Goal: Information Seeking & Learning: Learn about a topic

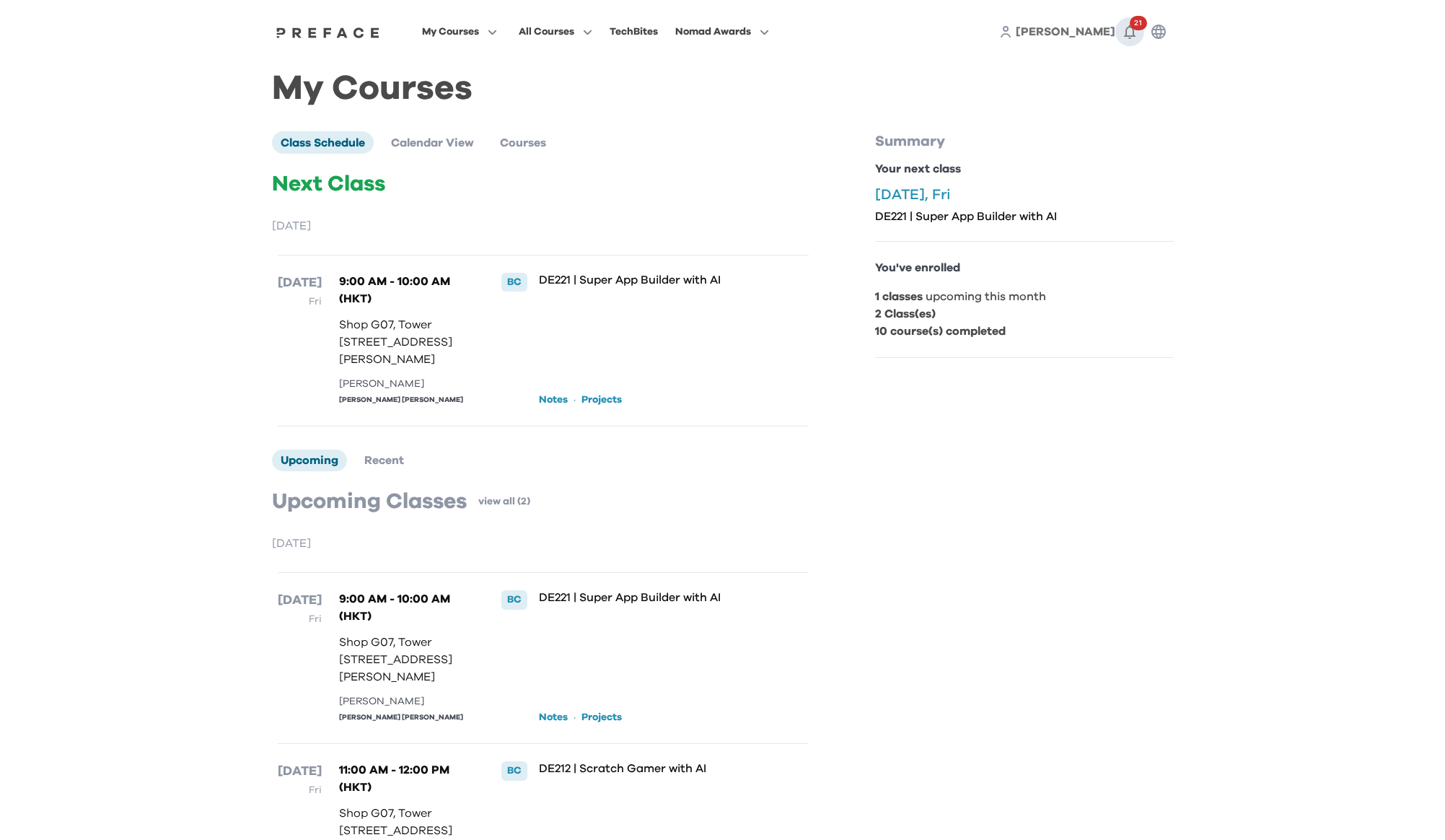
click at [1140, 26] on span "21" at bounding box center [1139, 22] width 18 height 15
click at [1088, 109] on link "View More ( 21 )" at bounding box center [1113, 108] width 64 height 23
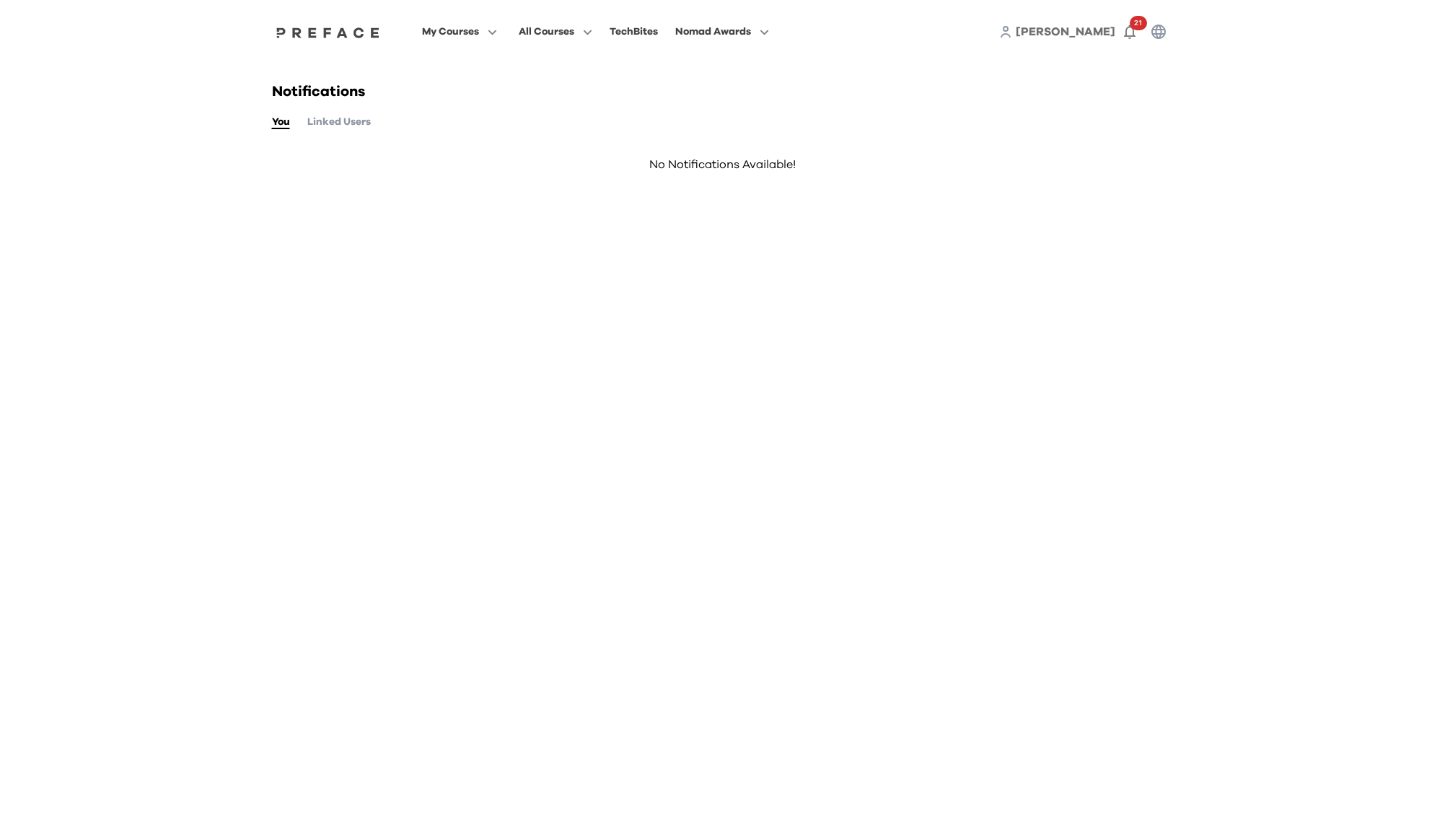
click at [355, 122] on button "Linked Users" at bounding box center [339, 122] width 64 height 16
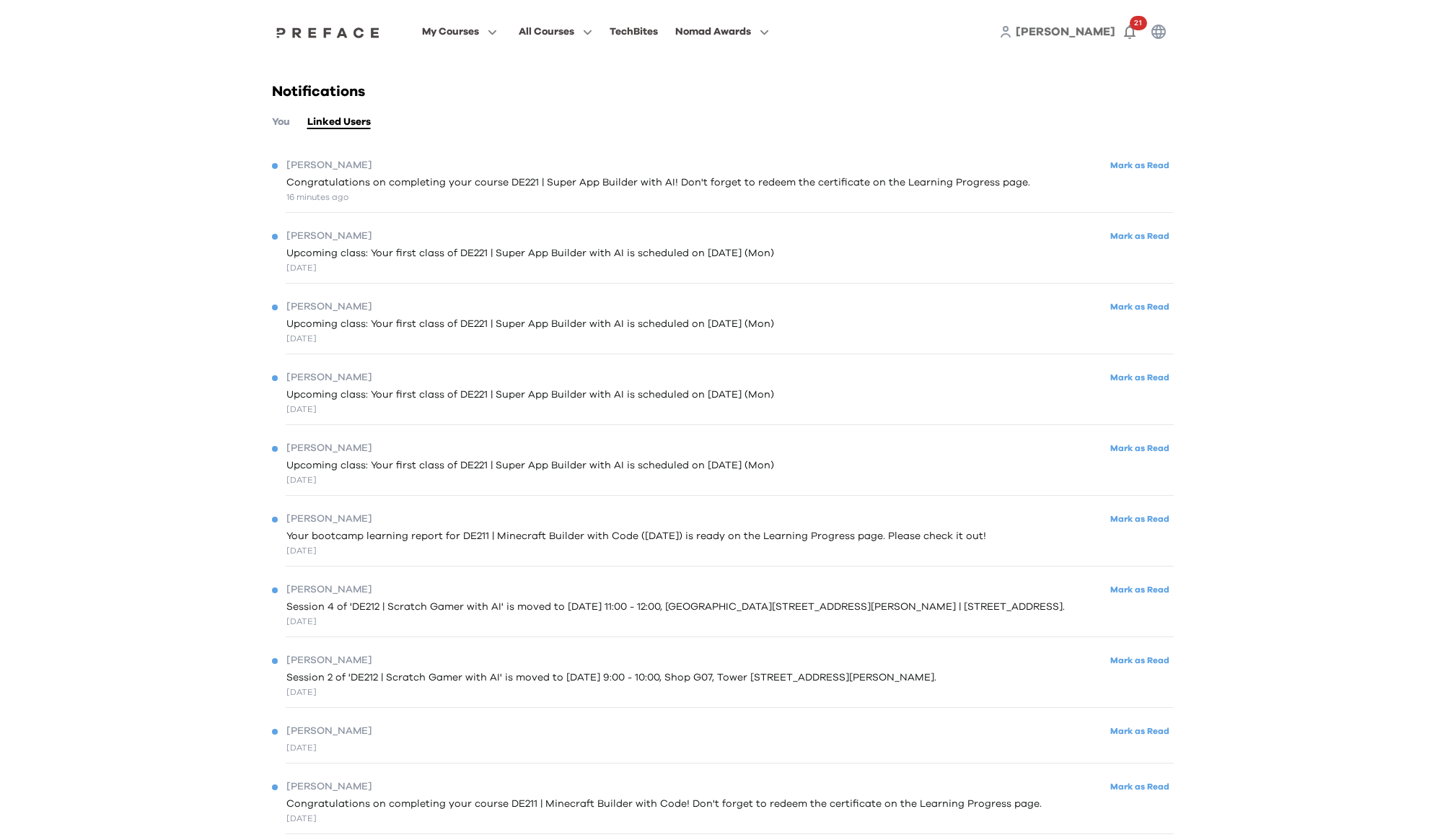
click at [757, 187] on span "Congratulations on completing your course DE221 | Super App Builder with AI! Do…" at bounding box center [658, 183] width 744 height 16
click at [754, 181] on span "Congratulations on completing your course DE221 | Super App Builder with AI! Do…" at bounding box center [658, 183] width 744 height 16
click at [991, 188] on span "Congratulations on completing your course DE221 | Super App Builder with AI! Do…" at bounding box center [658, 183] width 744 height 16
click at [1049, 101] on div "Notifications You Linked Users Emilia Yik Lam Mark as Read Congratulations on c…" at bounding box center [722, 796] width 923 height 1466
click at [1099, 37] on span "[PERSON_NAME]" at bounding box center [1066, 32] width 100 height 12
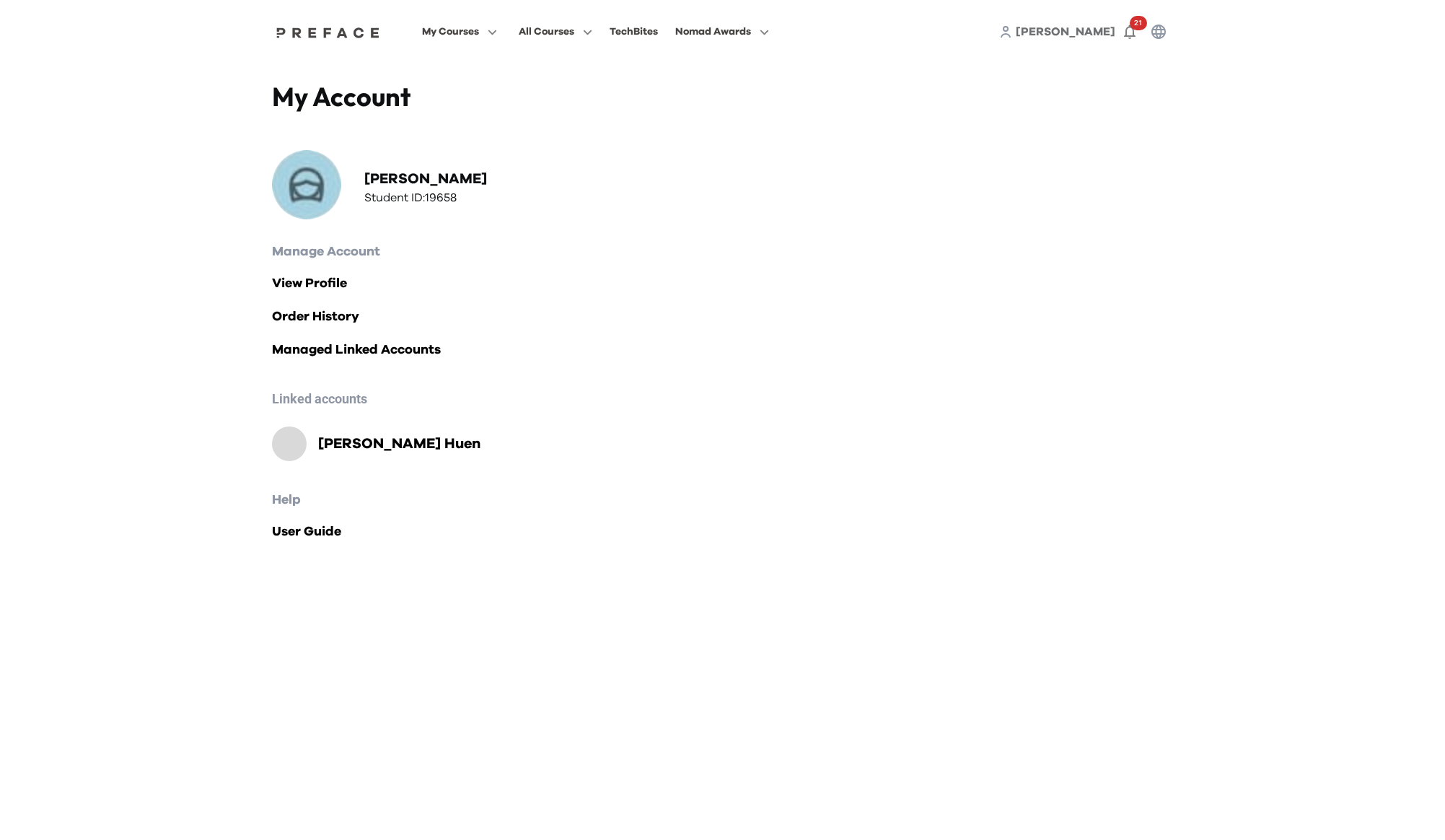
click at [392, 442] on h2 "Emilia Yik Lam Huen" at bounding box center [400, 443] width 162 height 21
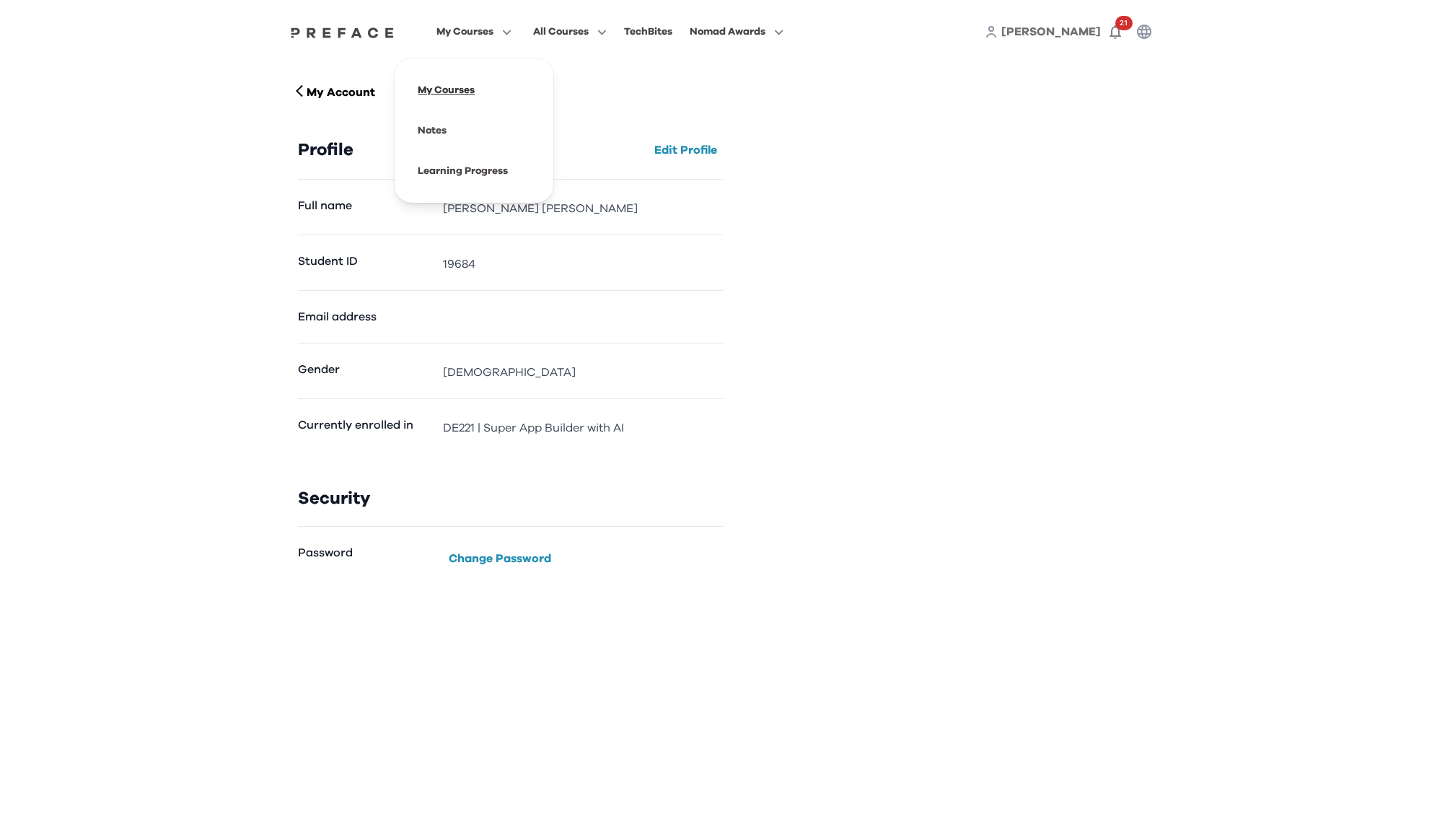
click at [473, 81] on span at bounding box center [474, 90] width 136 height 40
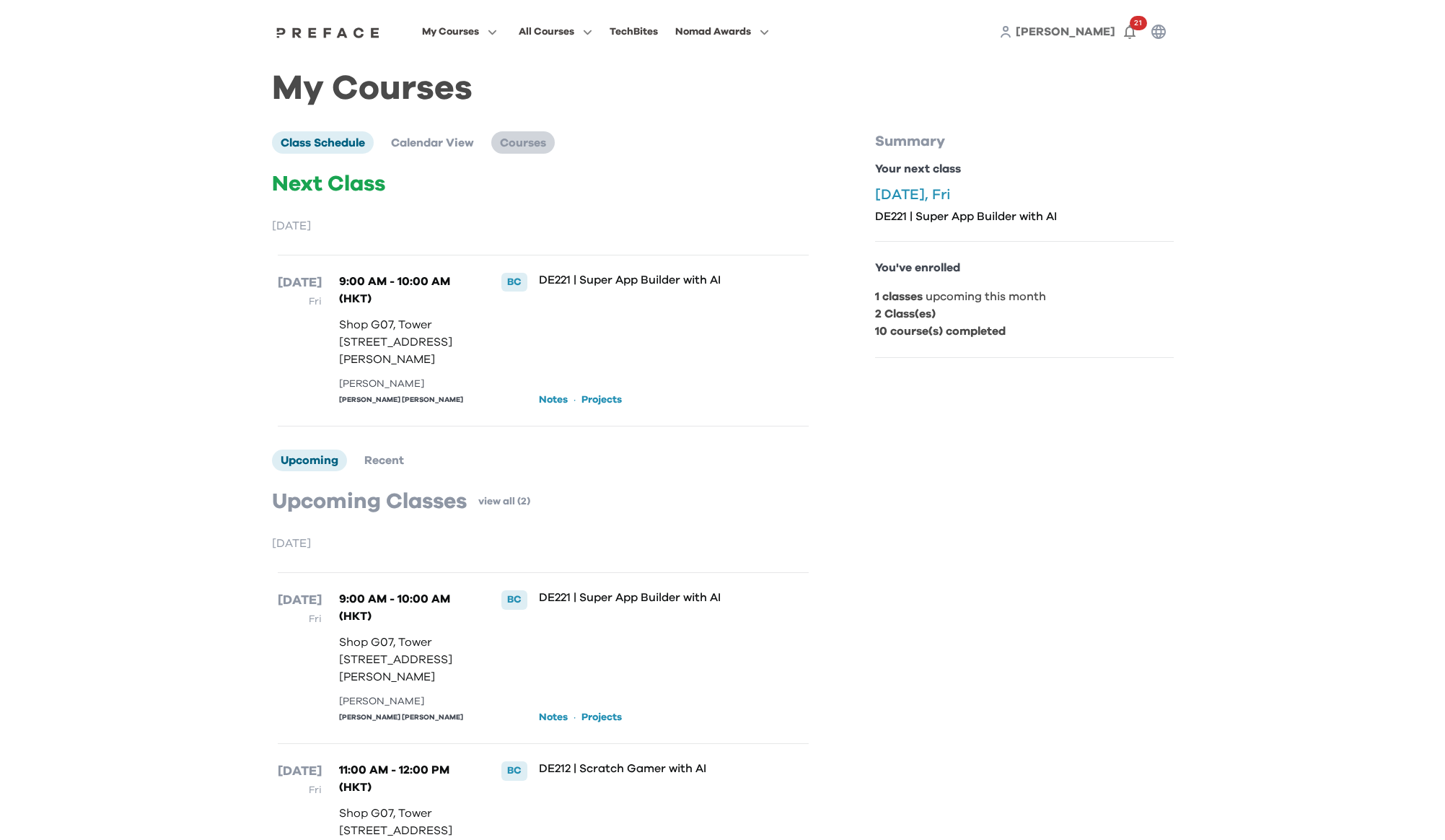
click at [520, 142] on span "Courses" at bounding box center [523, 143] width 46 height 12
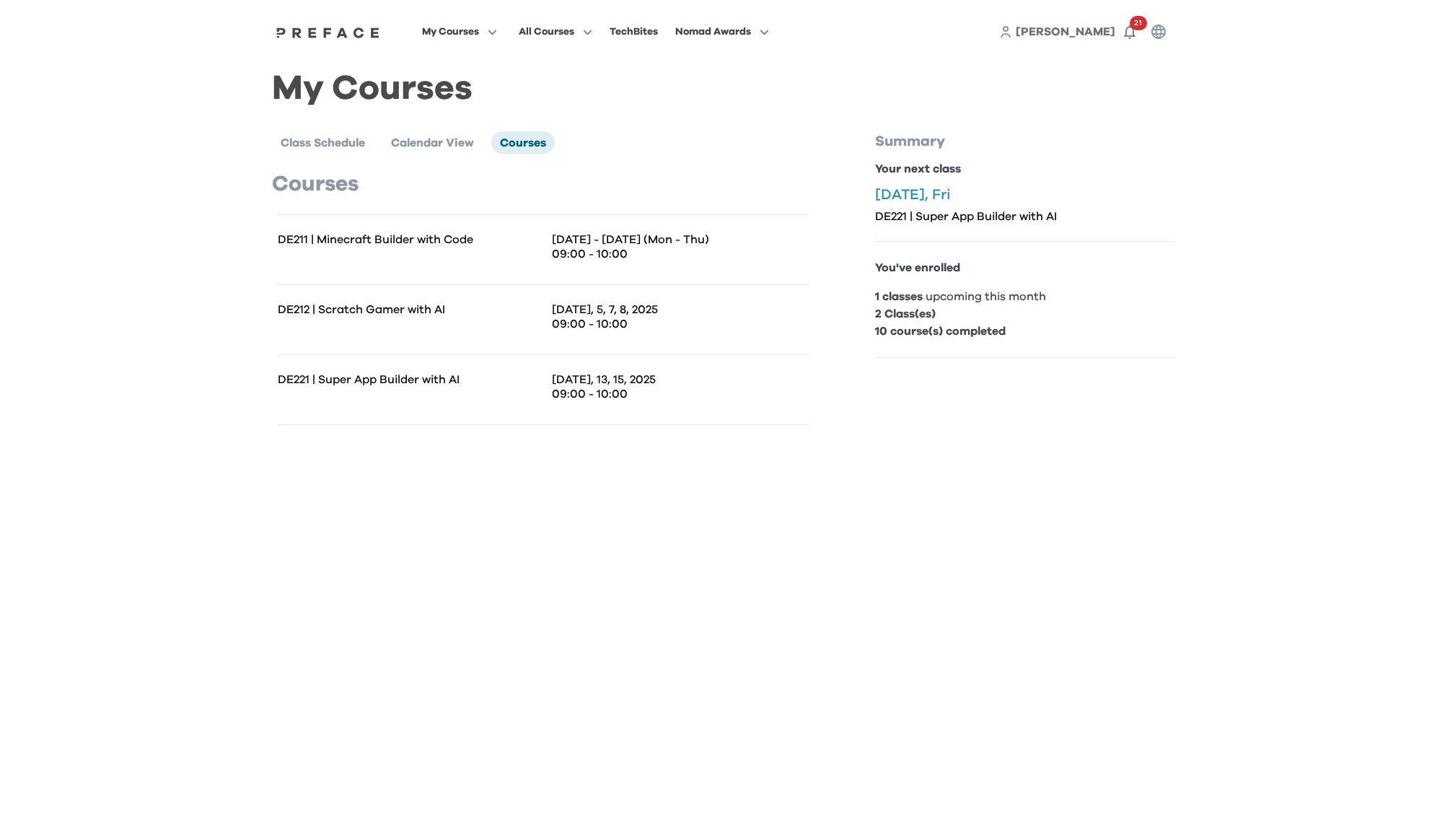
click at [679, 270] on div "DE211 | Minecraft Builder with Code [DATE] - [DATE] (Mon - Thu) 09:00 - 10:00" at bounding box center [543, 249] width 531 height 70
click at [603, 247] on p "09:00 - 10:00" at bounding box center [680, 254] width 257 height 15
click at [448, 240] on p "DE211 | Minecraft Builder with Code" at bounding box center [410, 239] width 266 height 15
click at [915, 164] on p "Your next class" at bounding box center [1025, 169] width 299 height 18
click at [1086, 37] on span "[PERSON_NAME]" at bounding box center [1066, 32] width 100 height 12
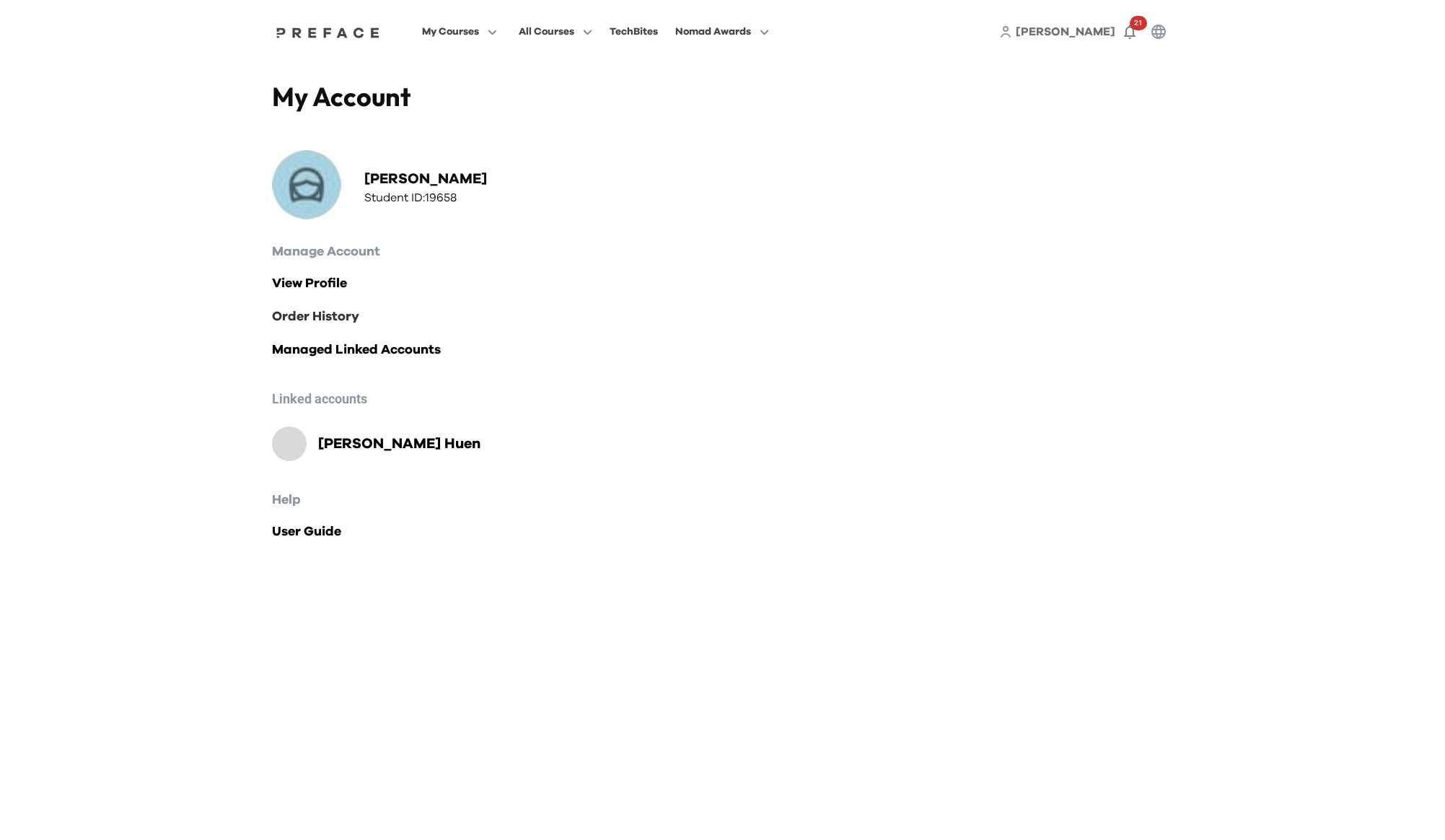
click at [347, 320] on link "Order History" at bounding box center [722, 316] width 902 height 21
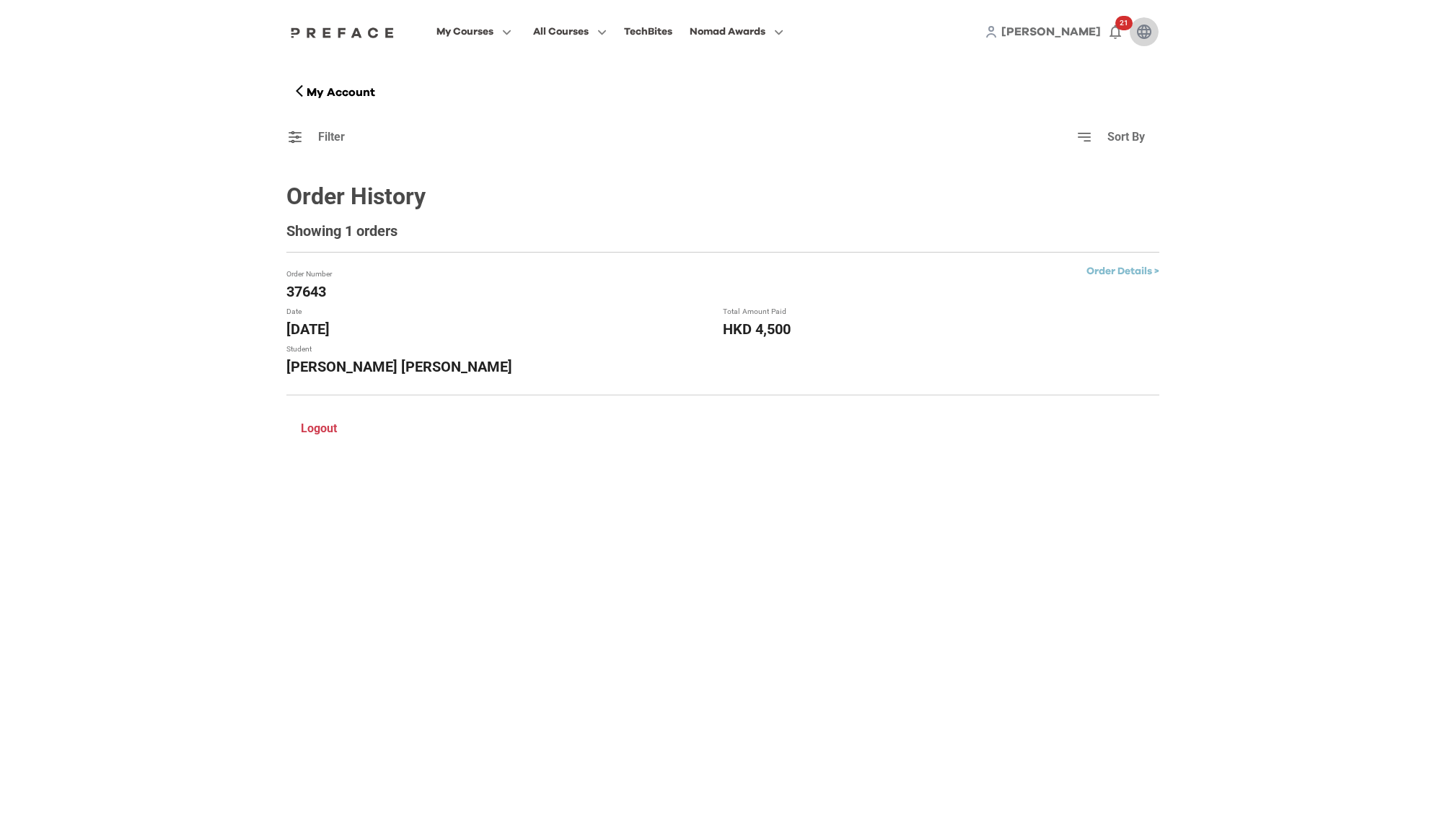
click at [1155, 23] on button "button" at bounding box center [1145, 32] width 29 height 29
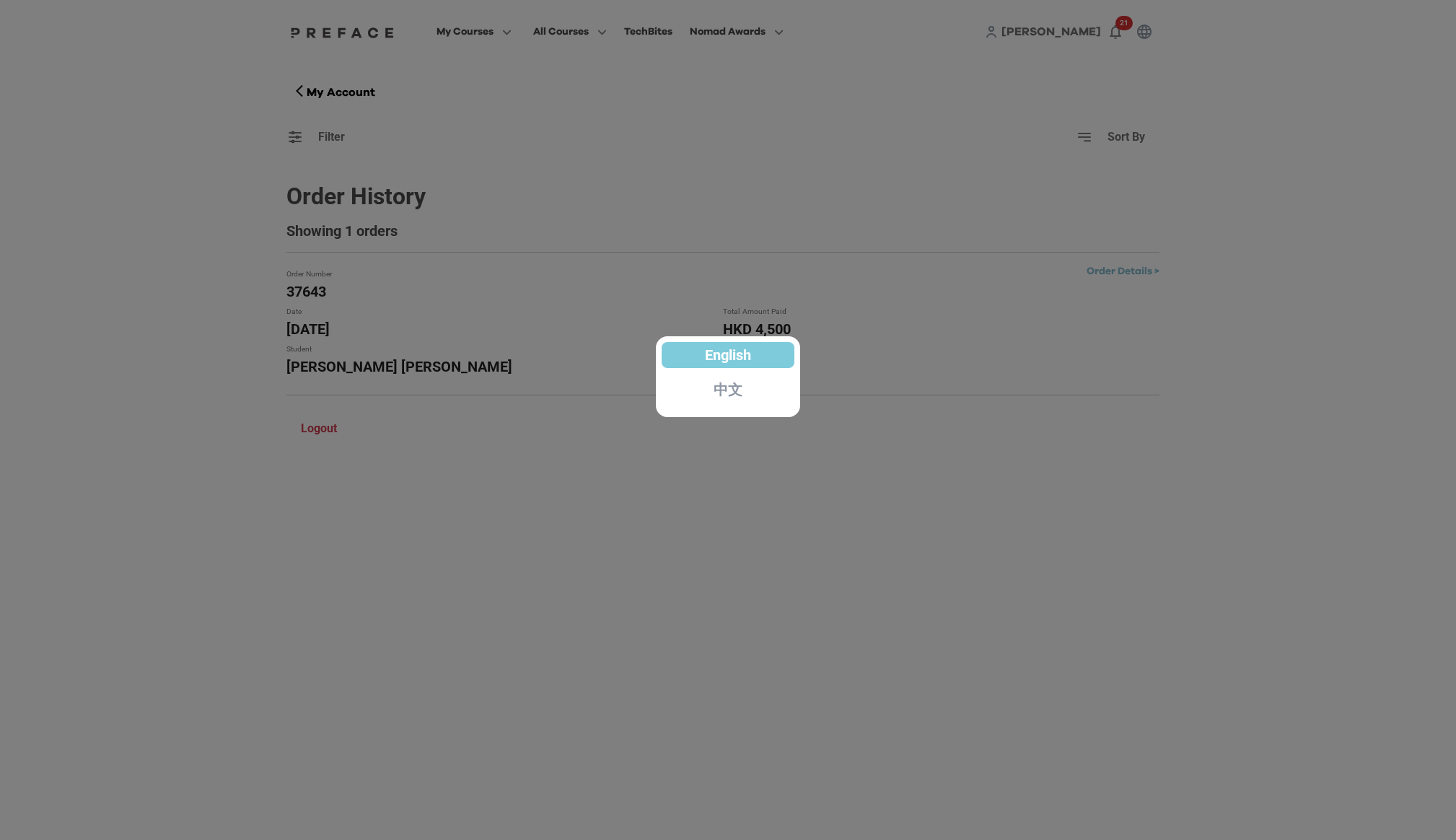
click at [1140, 33] on div at bounding box center [728, 420] width 1456 height 840
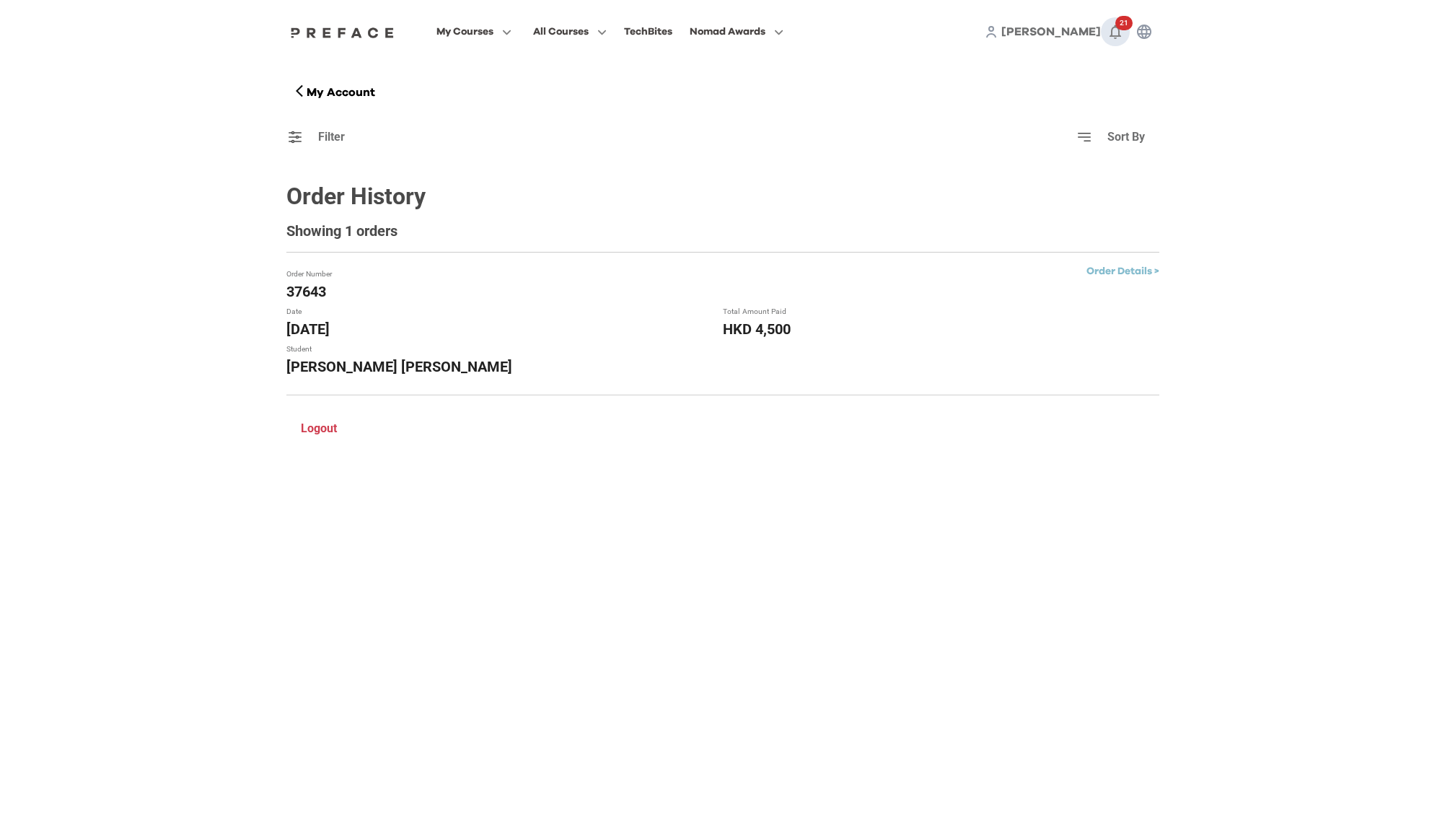
click at [1118, 32] on icon "button" at bounding box center [1116, 32] width 18 height 18
click at [1100, 107] on link "View More ( 21 )" at bounding box center [1098, 108] width 64 height 23
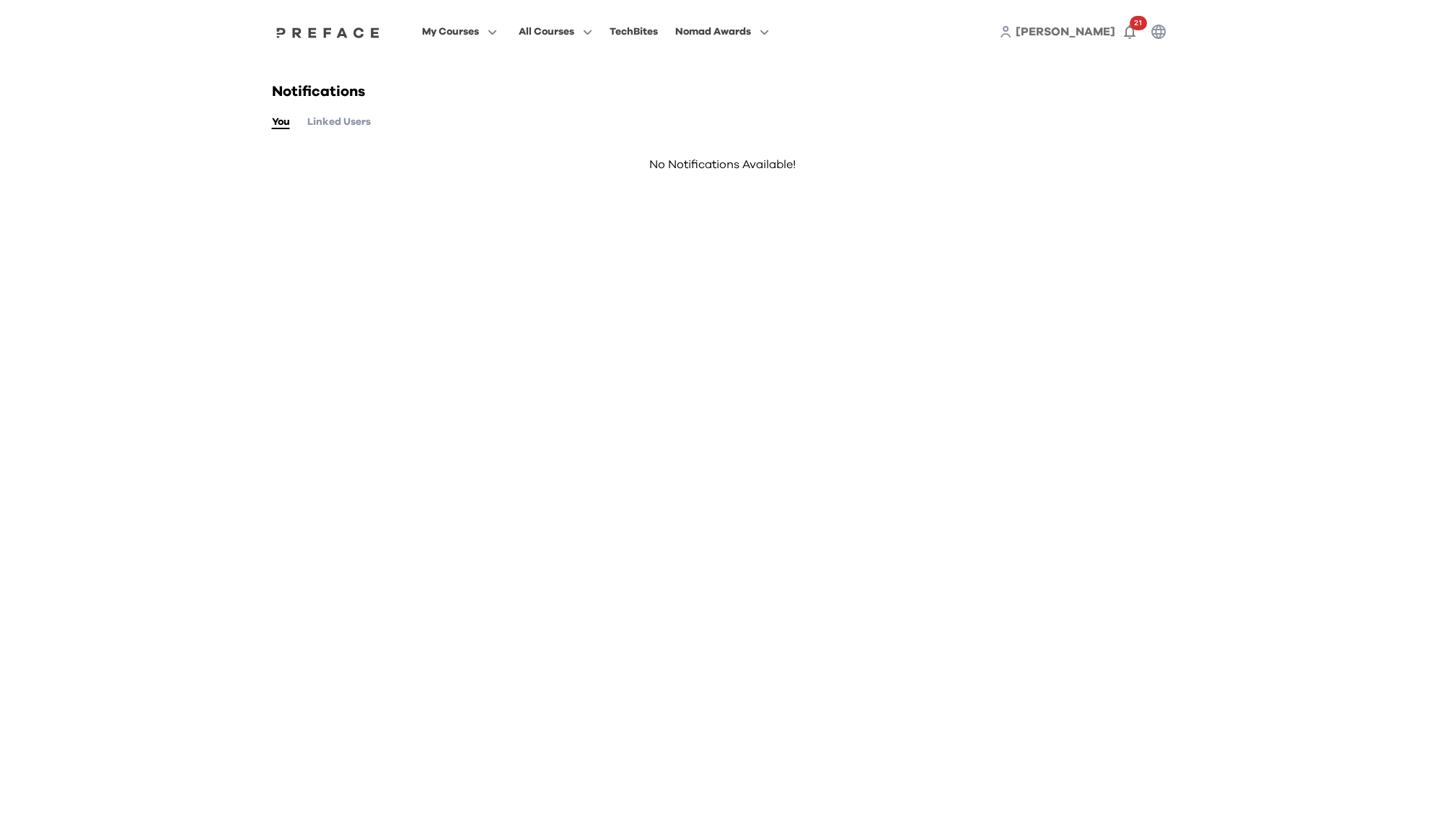
click at [337, 125] on button "Linked Users" at bounding box center [339, 122] width 64 height 16
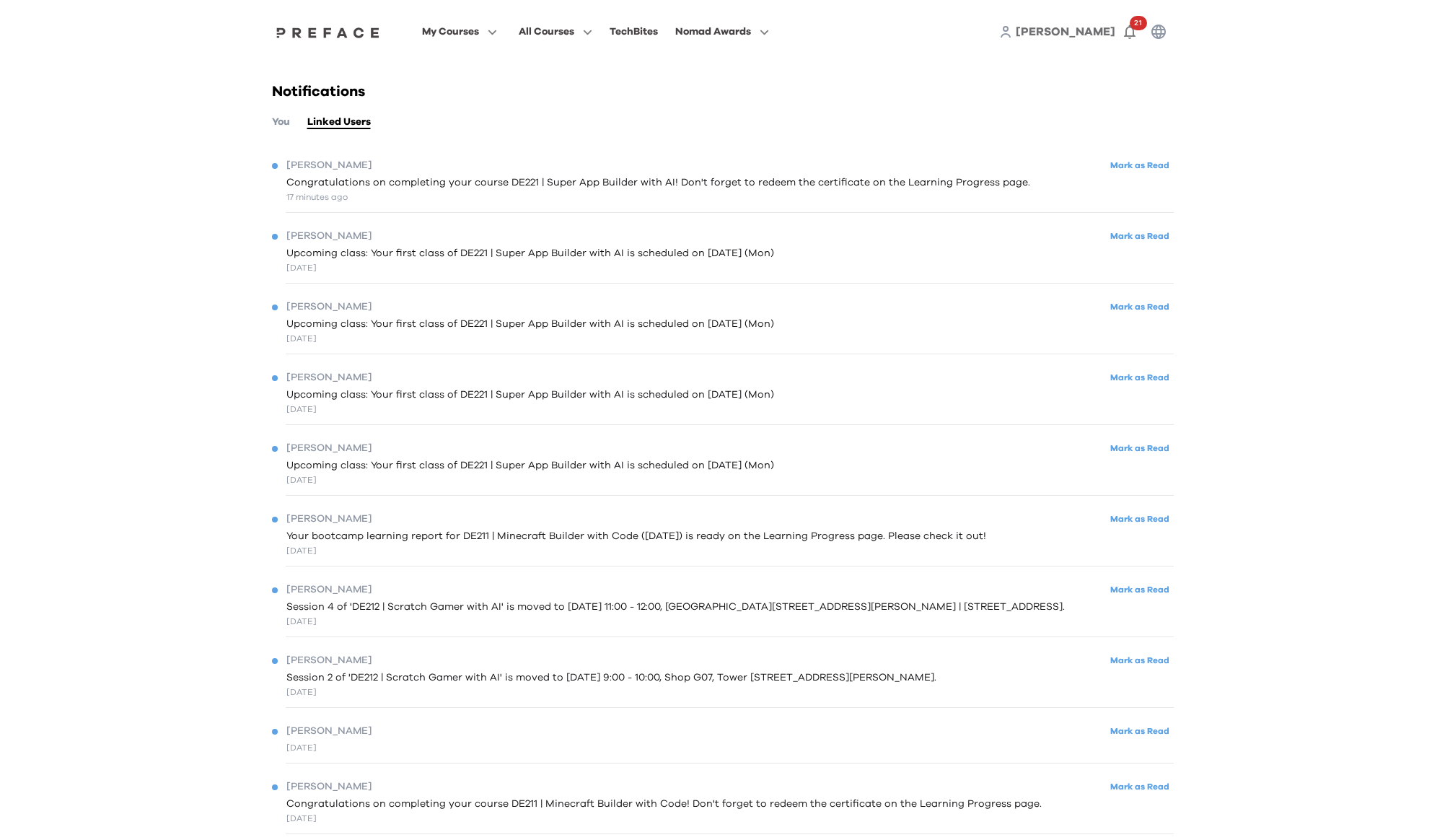
click at [860, 190] on div "17 minutes ago" at bounding box center [658, 196] width 744 height 13
click at [456, 87] on span at bounding box center [459, 90] width 136 height 40
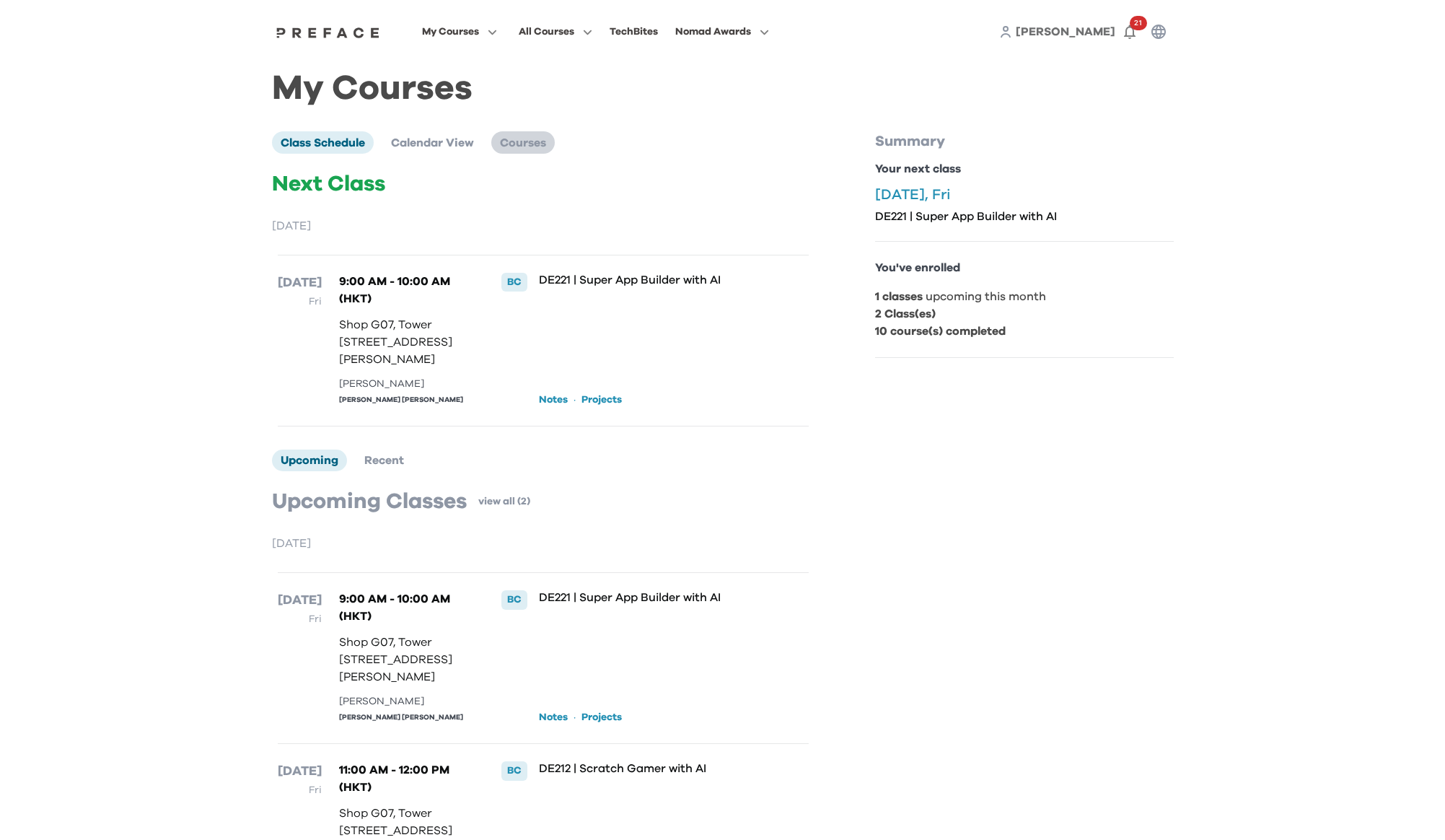
click at [538, 142] on span "Courses" at bounding box center [523, 143] width 46 height 12
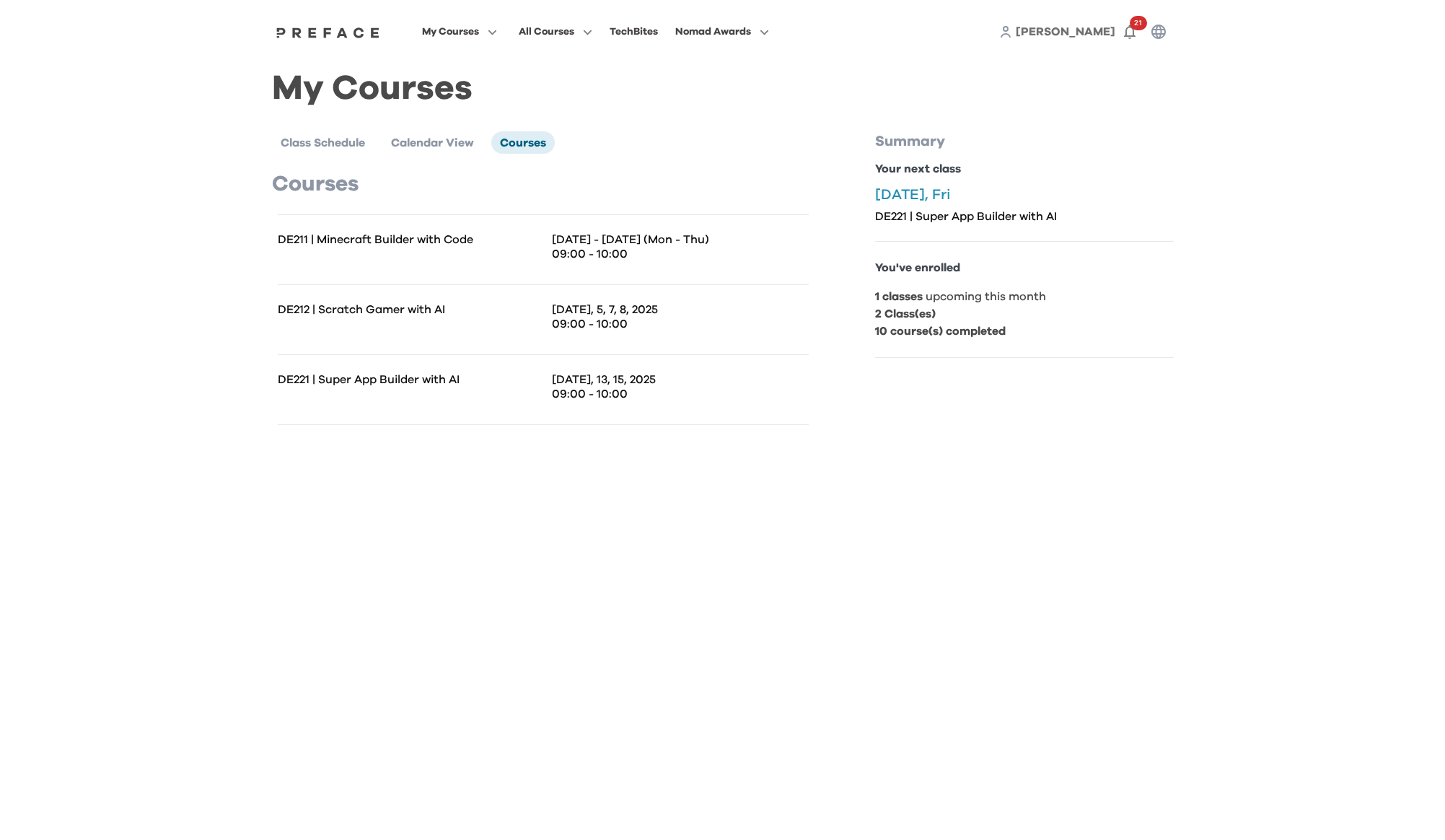
drag, startPoint x: 409, startPoint y: 231, endPoint x: 447, endPoint y: 227, distance: 38.2
click at [409, 231] on div "DE211 | Minecraft Builder with Code Jul 21 - 24 (Mon - Thu) 09:00 - 10:00" at bounding box center [543, 249] width 531 height 70
click at [445, 147] on span "Calendar View" at bounding box center [432, 143] width 83 height 12
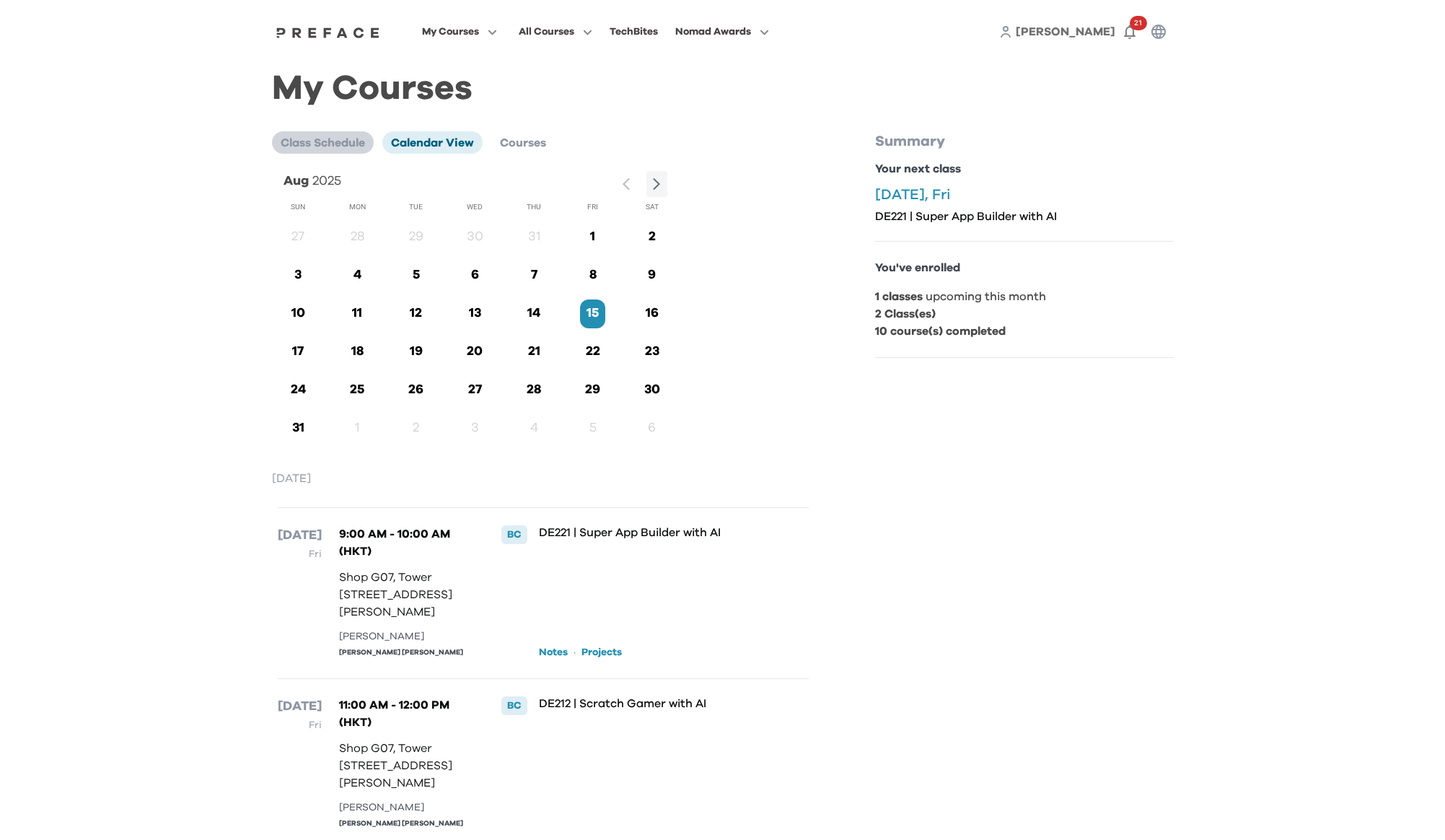
click at [333, 139] on span "Class Schedule" at bounding box center [322, 143] width 84 height 12
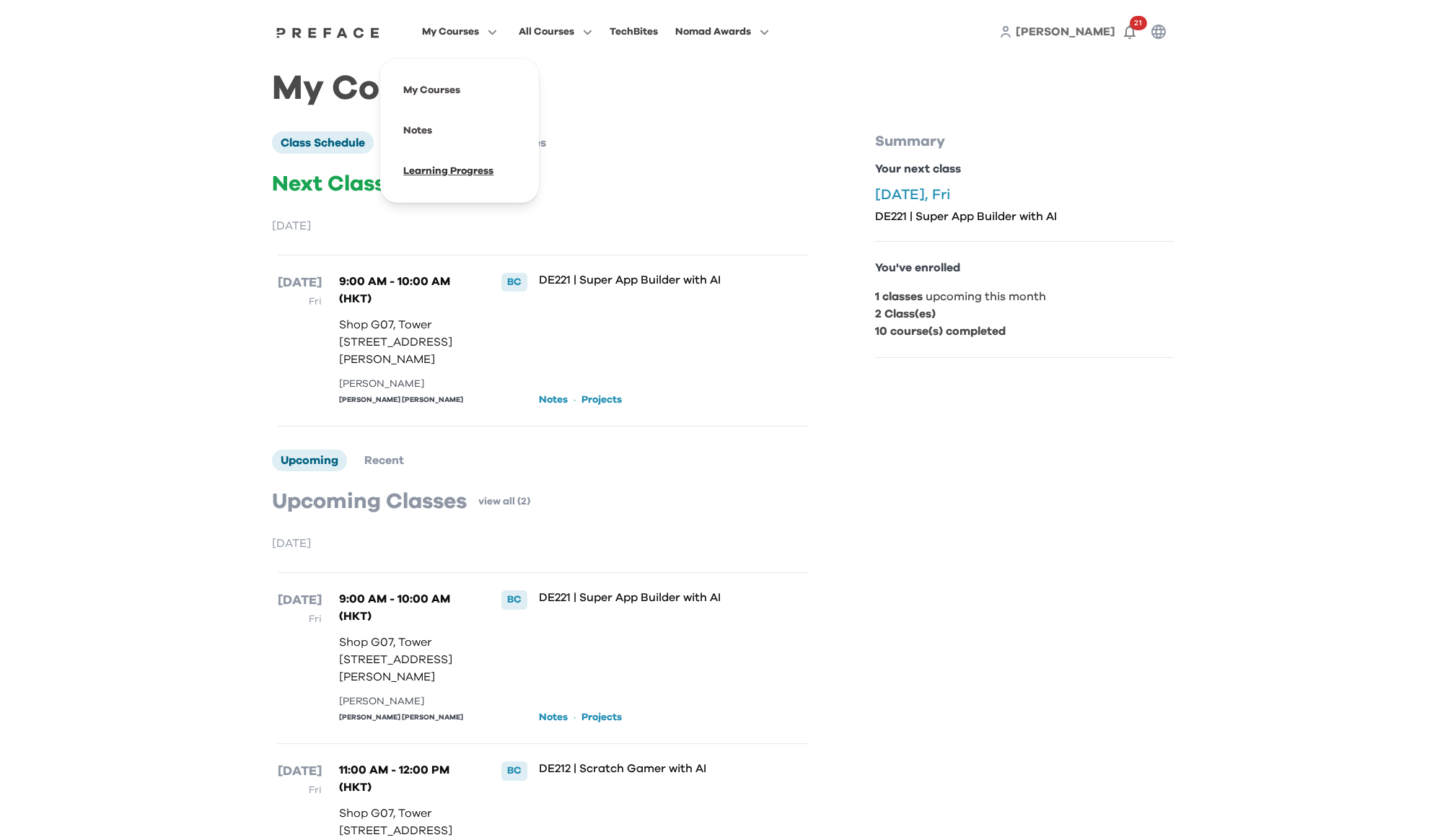
click at [443, 162] on span at bounding box center [459, 170] width 136 height 40
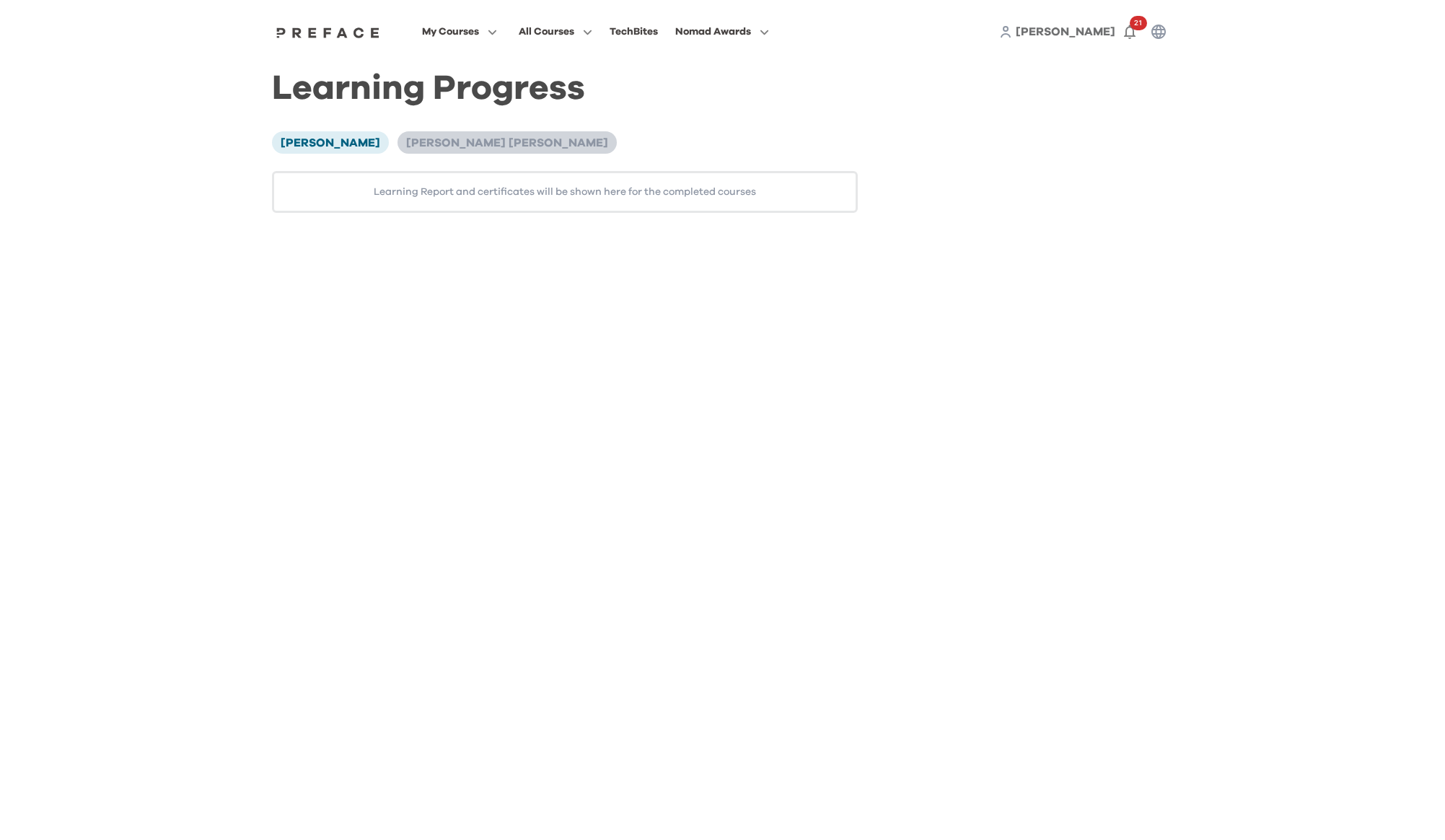
click at [434, 137] on span "[PERSON_NAME] [PERSON_NAME]" at bounding box center [507, 143] width 202 height 12
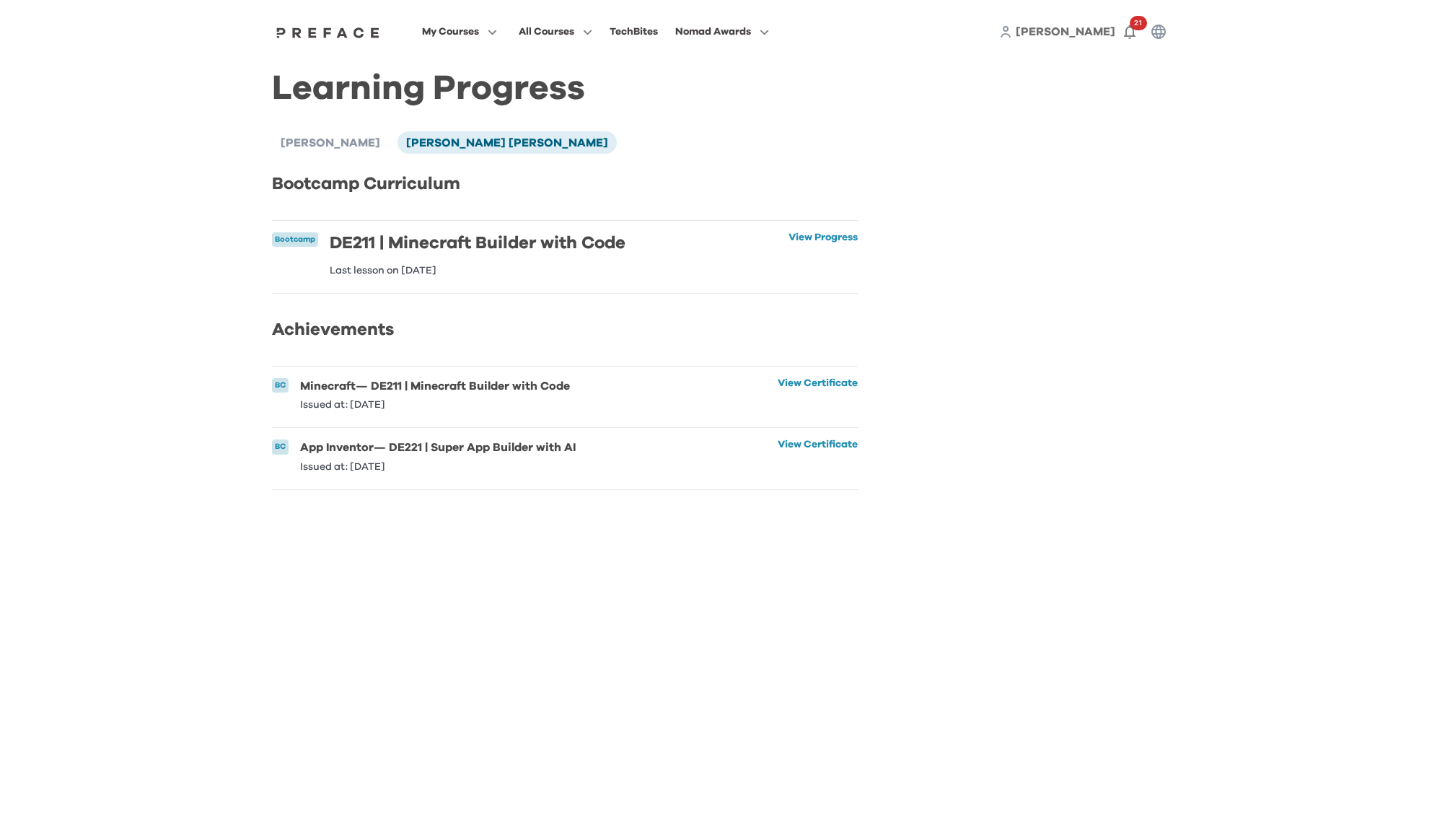
click at [570, 246] on h6 "DE211 | Minecraft Builder with Code" at bounding box center [478, 243] width 296 height 21
click at [811, 460] on link "View Certificate" at bounding box center [818, 455] width 80 height 31
